Goal: Task Accomplishment & Management: Manage account settings

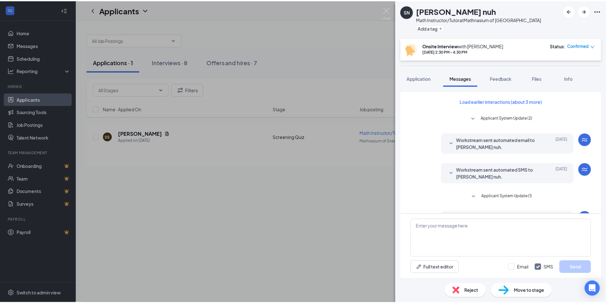
scroll to position [164, 0]
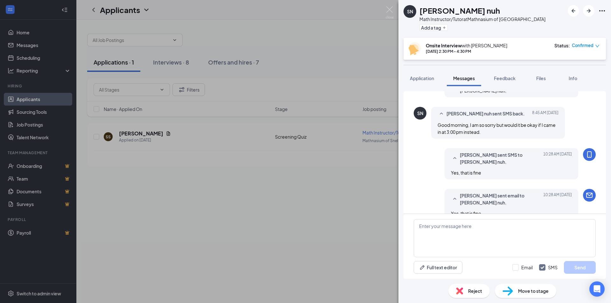
click at [454, 115] on span "[PERSON_NAME] nuh sent SMS back." at bounding box center [485, 114] width 78 height 8
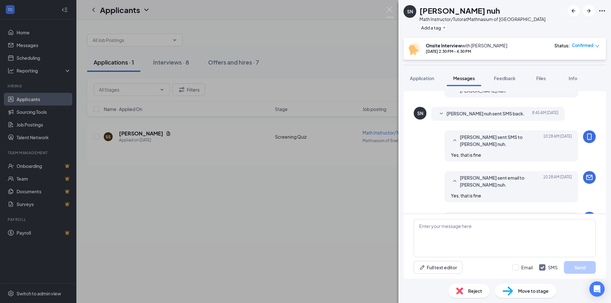
click at [237, 162] on div "SN Senait nuh Math Instructor/Tutor at Mathnasium of Snellville Add a tag Onsit…" at bounding box center [305, 151] width 611 height 303
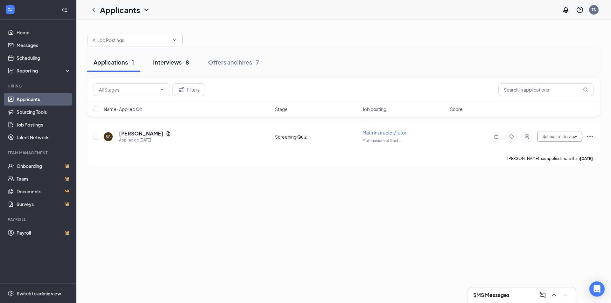
click at [184, 63] on div "Interviews · 8" at bounding box center [171, 62] width 36 height 8
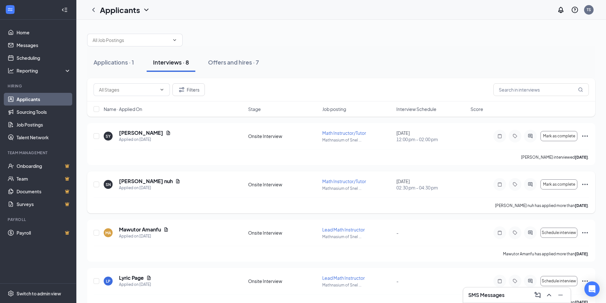
click at [145, 181] on div "[PERSON_NAME] nuh" at bounding box center [149, 181] width 61 height 7
click at [176, 182] on icon "Document" at bounding box center [177, 181] width 3 height 4
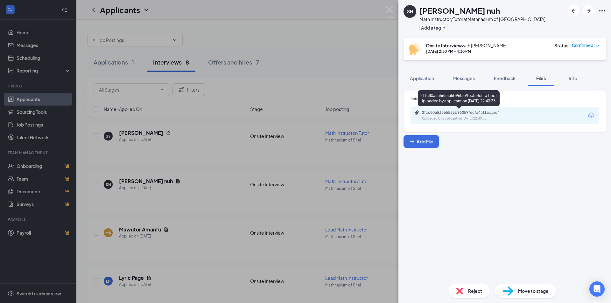
click at [416, 114] on icon "Paperclip" at bounding box center [417, 112] width 4 height 4
click at [338, 43] on div "SN Senait nuh Math Instructor/Tutor at Mathnasium of Snellville Add a tag Onsit…" at bounding box center [305, 151] width 611 height 303
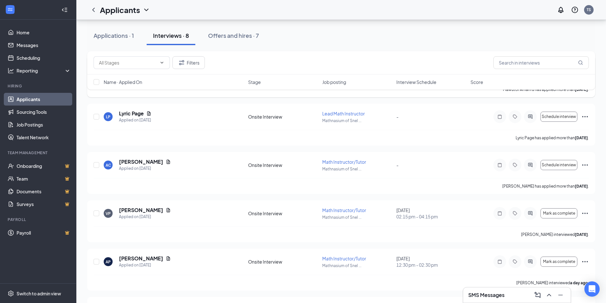
scroll to position [208, 0]
